Goal: Task Accomplishment & Management: Manage account settings

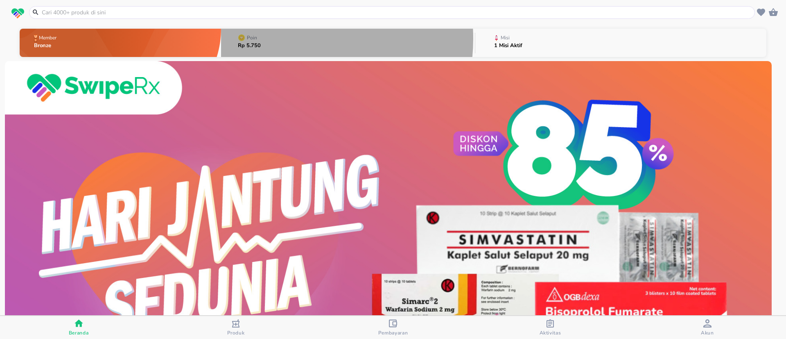
click at [281, 39] on button "Poin Rp 5.750" at bounding box center [348, 43] width 254 height 32
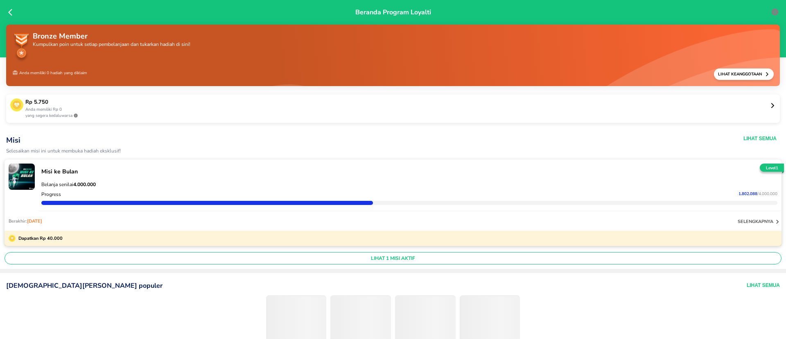
click at [225, 105] on p "Rp 5.750" at bounding box center [397, 102] width 745 height 8
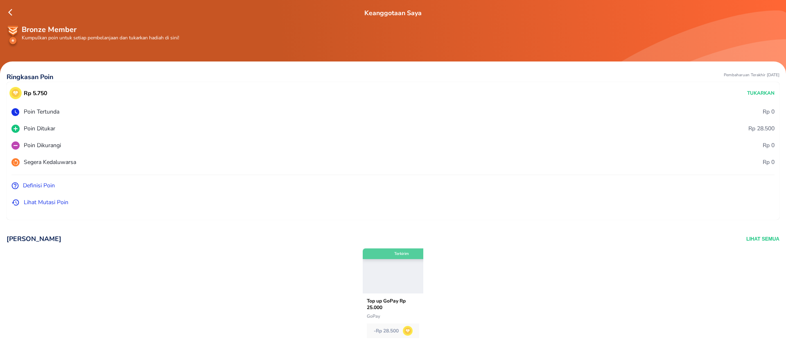
click at [50, 204] on p "Lihat Mutasi Poin" at bounding box center [46, 202] width 45 height 9
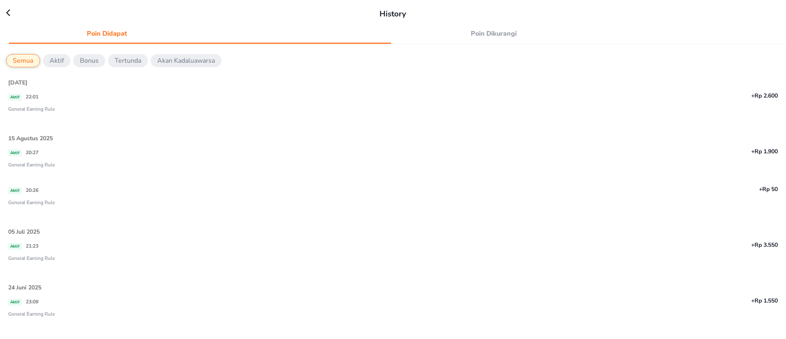
click at [54, 62] on p "Aktif" at bounding box center [57, 61] width 14 height 10
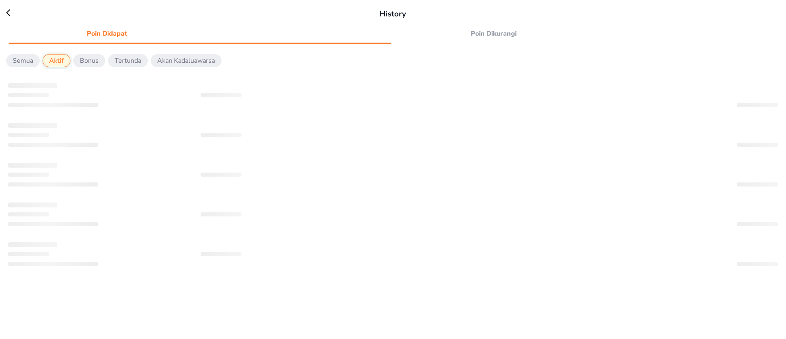
click at [535, 28] on span "Poin Dikurangi" at bounding box center [494, 33] width 187 height 11
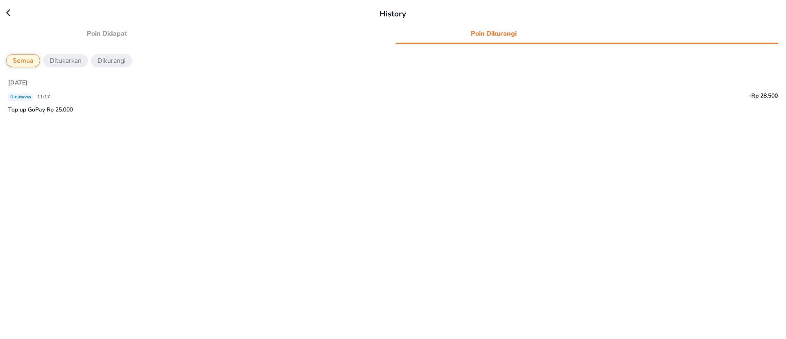
click at [73, 65] on button "Ditukarkan" at bounding box center [65, 60] width 45 height 13
click at [106, 63] on p "Dikurangi" at bounding box center [112, 61] width 28 height 10
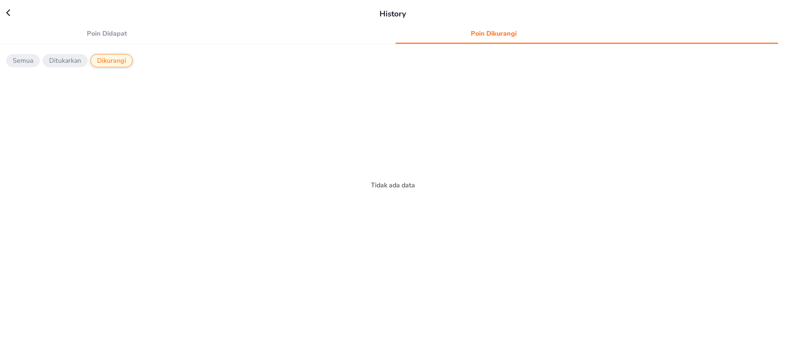
click at [30, 58] on p "Semua" at bounding box center [23, 61] width 20 height 10
